Goal: Book appointment/travel/reservation

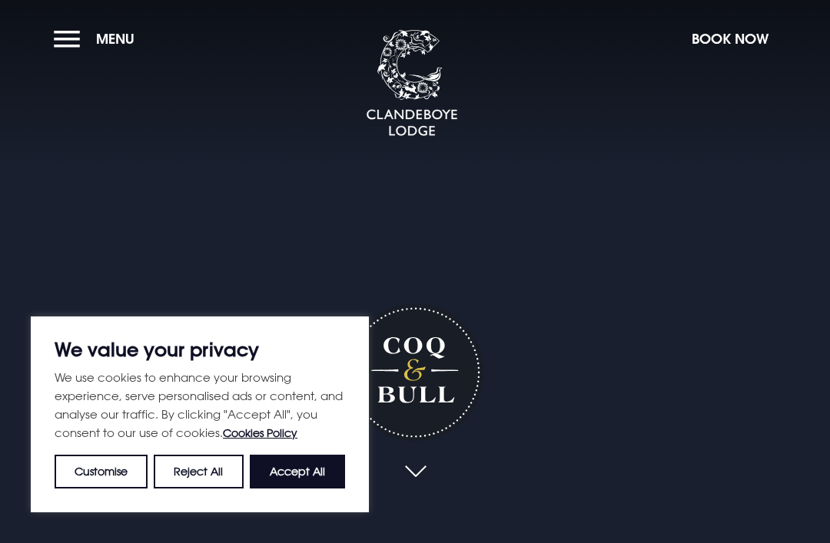
click at [306, 469] on button "Accept All" at bounding box center [297, 472] width 95 height 34
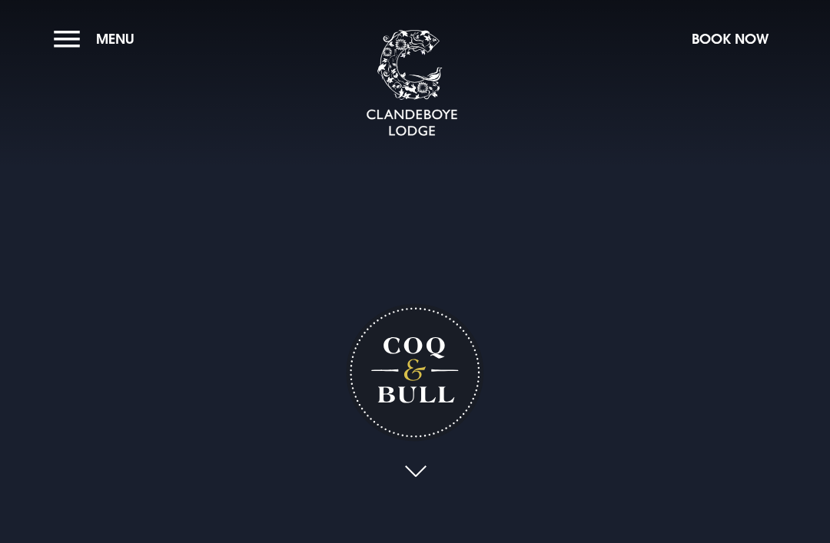
checkbox input "true"
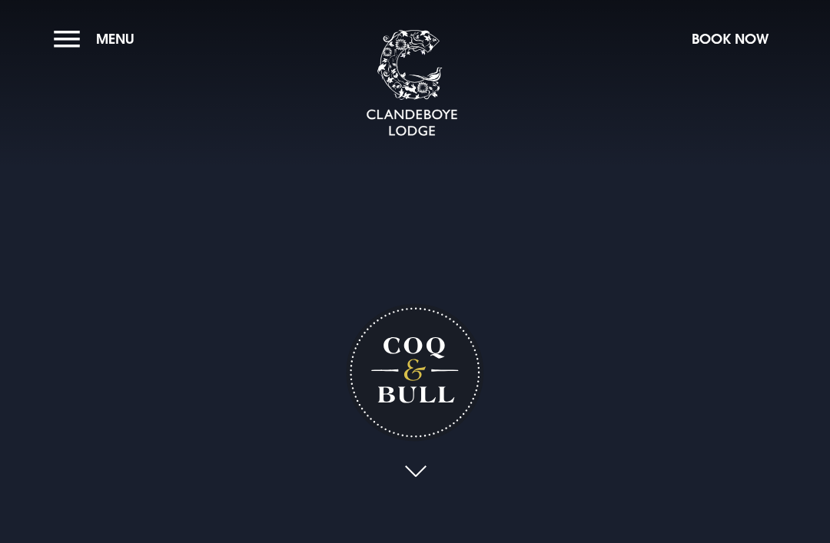
click at [63, 35] on button "Menu" at bounding box center [98, 38] width 88 height 33
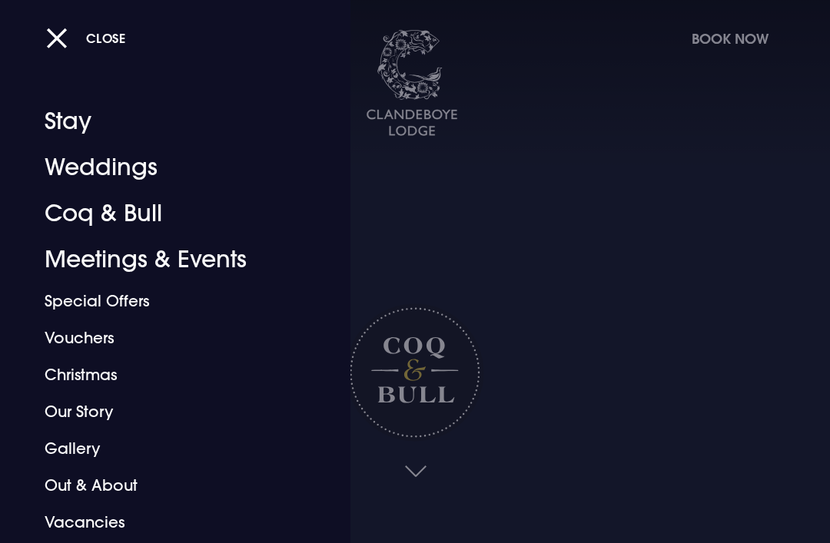
click at [58, 224] on link "Coq & Bull" at bounding box center [165, 214] width 240 height 46
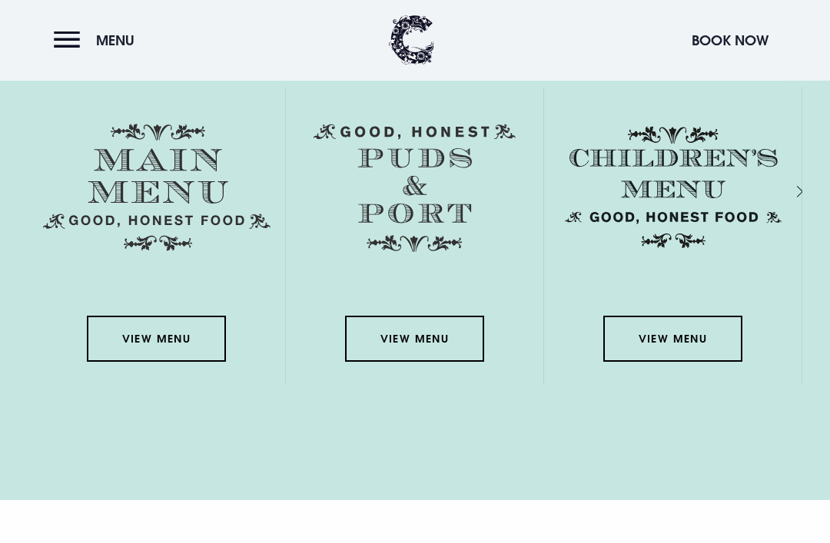
scroll to position [2169, 0]
click at [710, 362] on link "View Menu" at bounding box center [672, 339] width 138 height 46
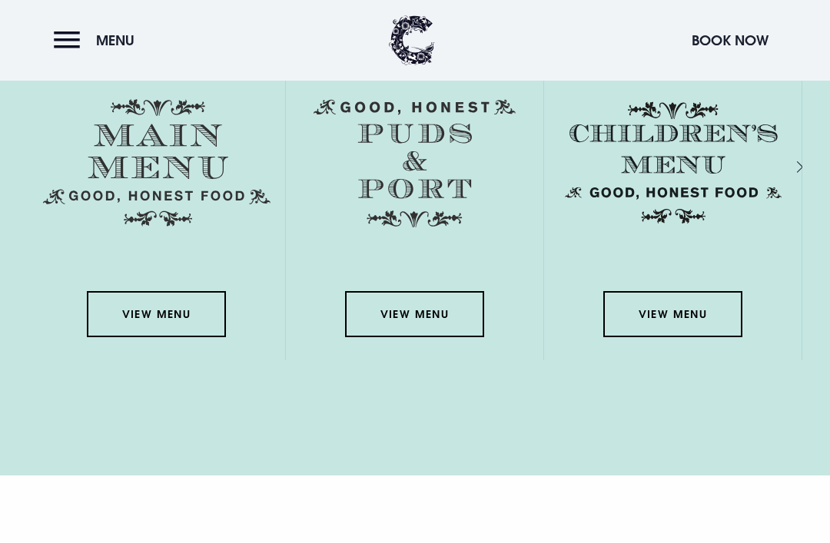
click at [164, 337] on link "View Menu" at bounding box center [156, 314] width 138 height 46
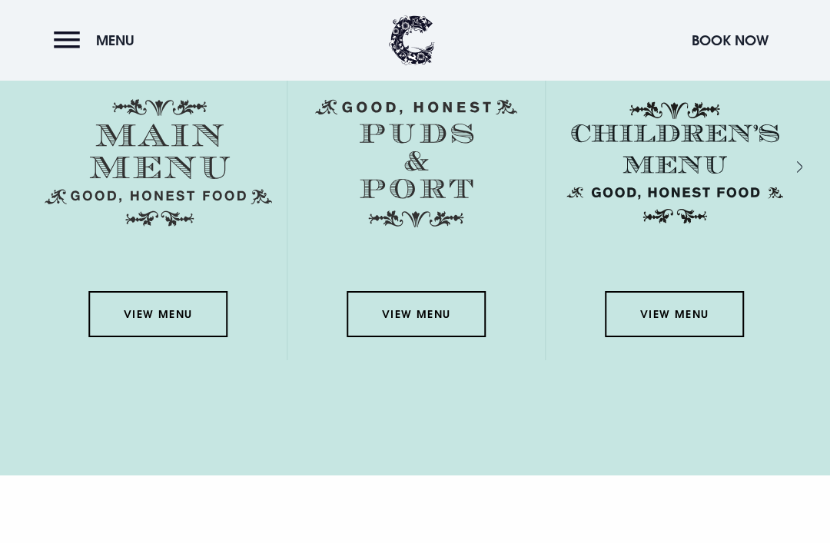
click at [725, 38] on button "Book Now" at bounding box center [730, 40] width 92 height 33
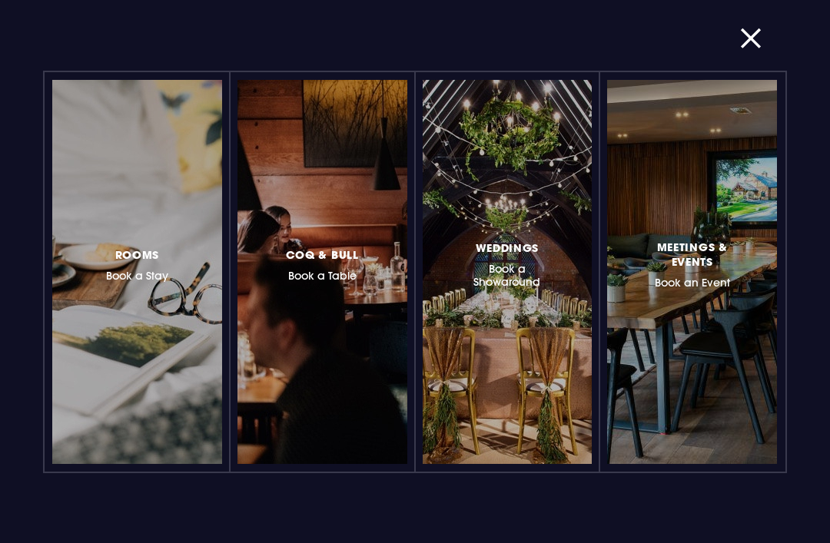
click at [389, 272] on div at bounding box center [389, 272] width 0 height 0
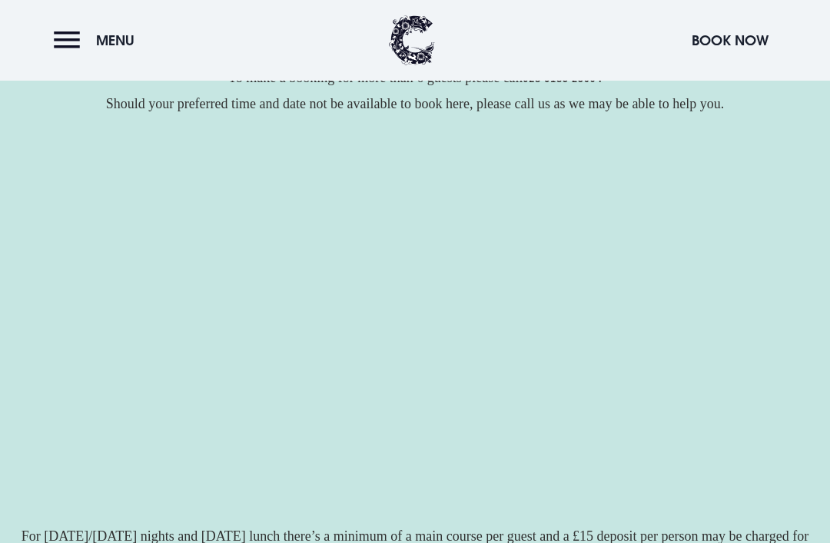
scroll to position [304, 0]
